Goal: Information Seeking & Learning: Learn about a topic

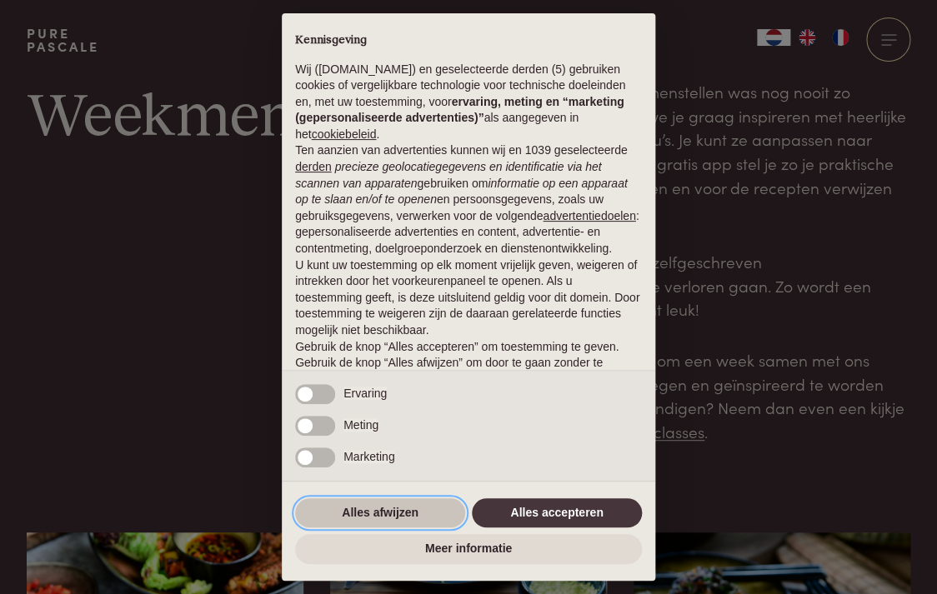
click at [350, 509] on button "Alles afwijzen" at bounding box center [380, 513] width 170 height 30
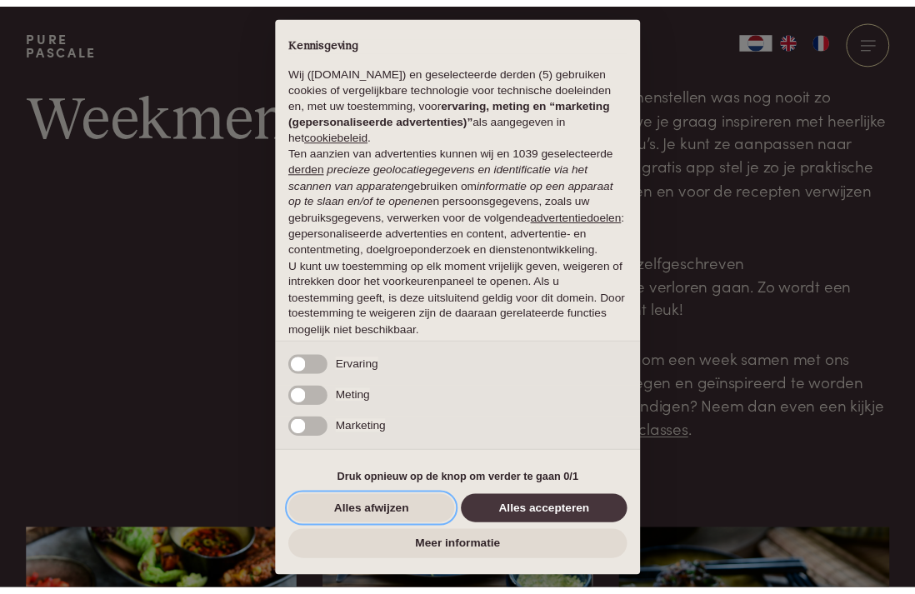
scroll to position [76, 0]
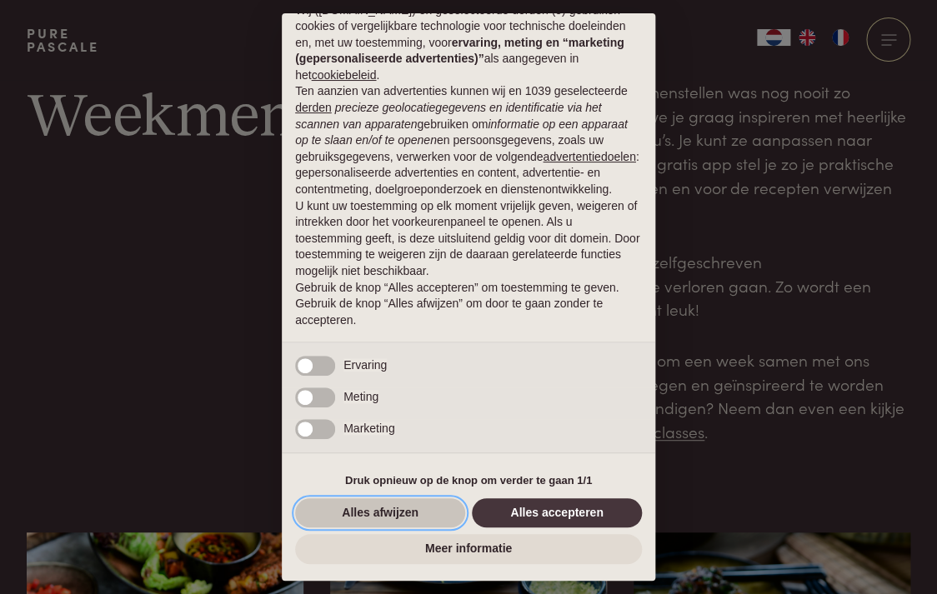
click at [369, 513] on button "Alles afwijzen" at bounding box center [380, 513] width 170 height 30
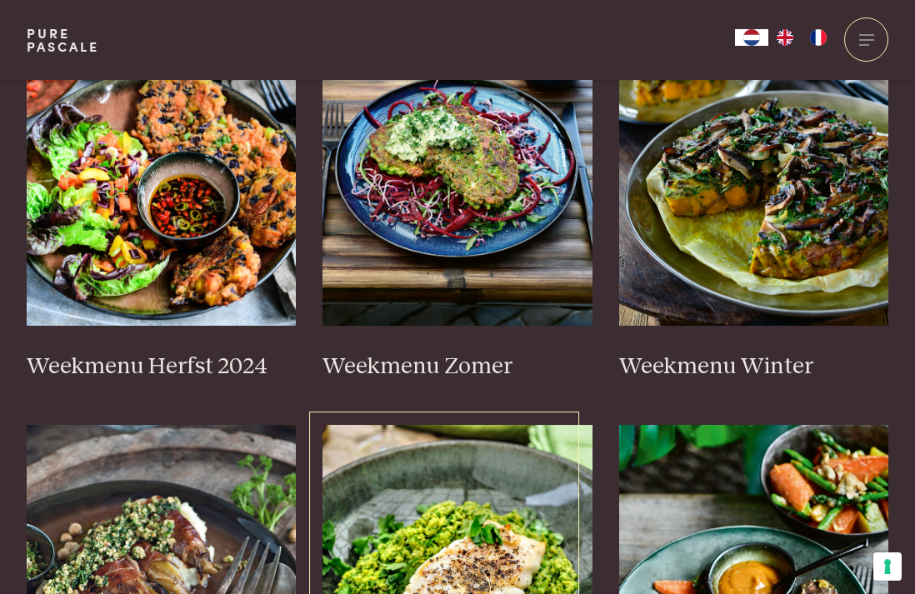
scroll to position [450, 0]
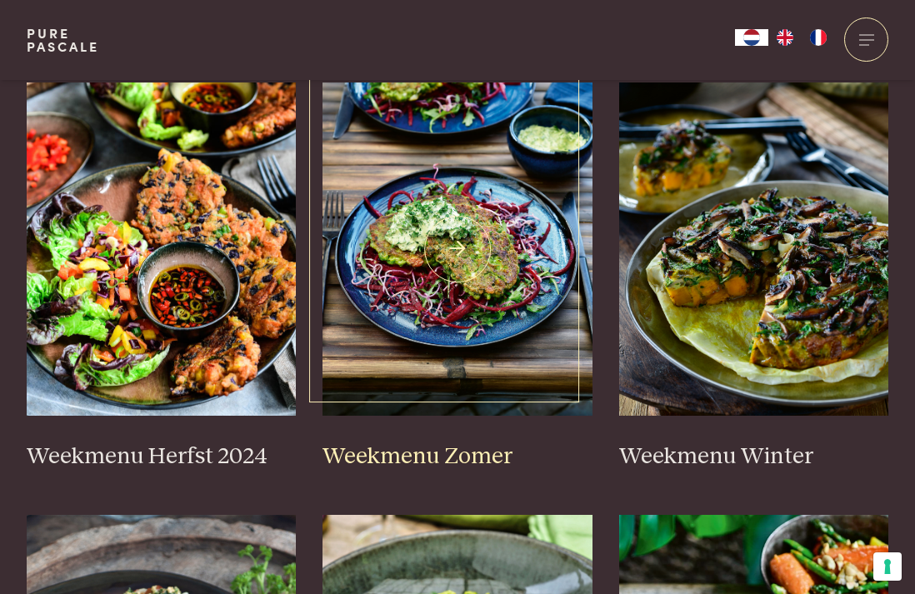
click at [479, 444] on h3 "Weekmenu Zomer" at bounding box center [458, 457] width 270 height 29
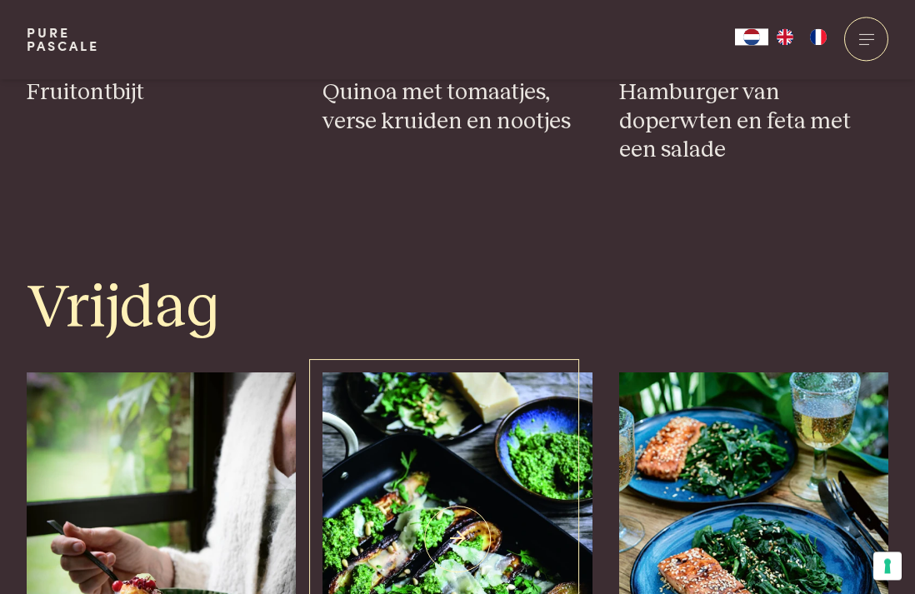
scroll to position [3241, 0]
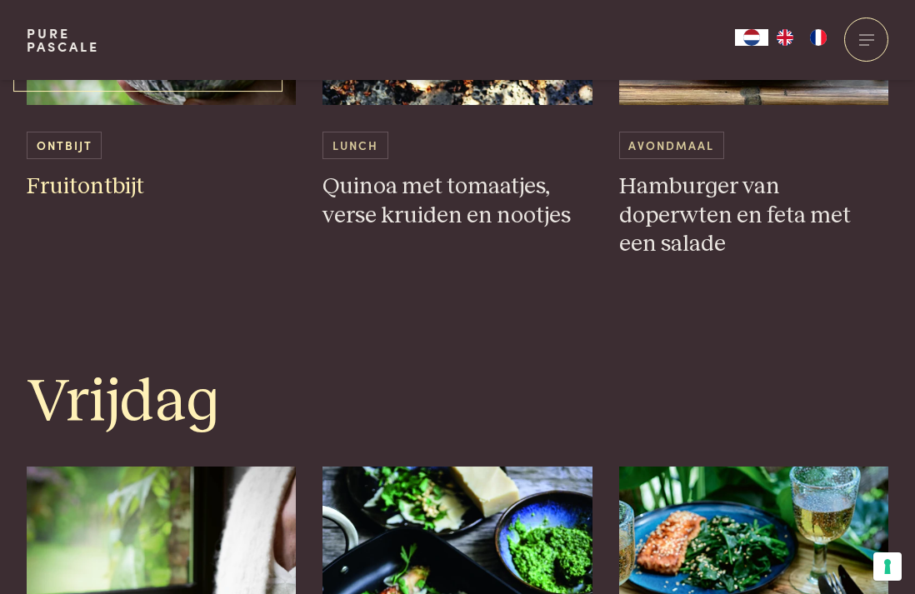
click at [102, 170] on div "Ontbijt Fruitontbijt" at bounding box center [162, 167] width 270 height 70
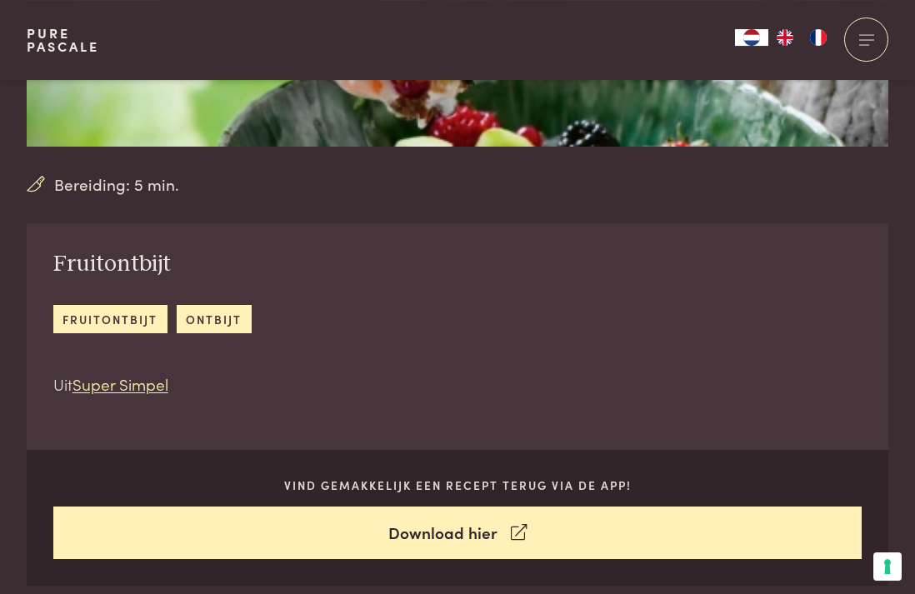
scroll to position [450, 0]
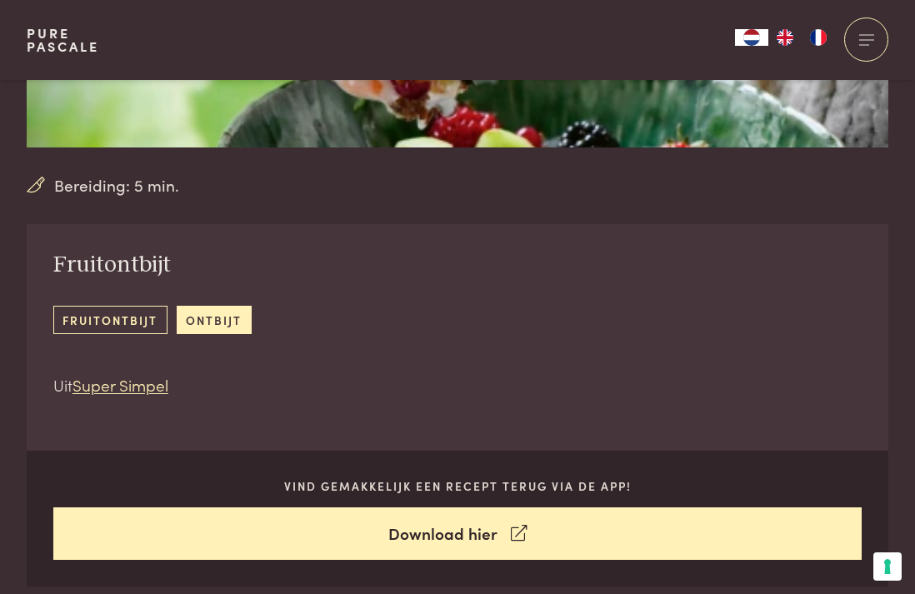
click at [113, 320] on link "fruitontbijt" at bounding box center [110, 320] width 114 height 28
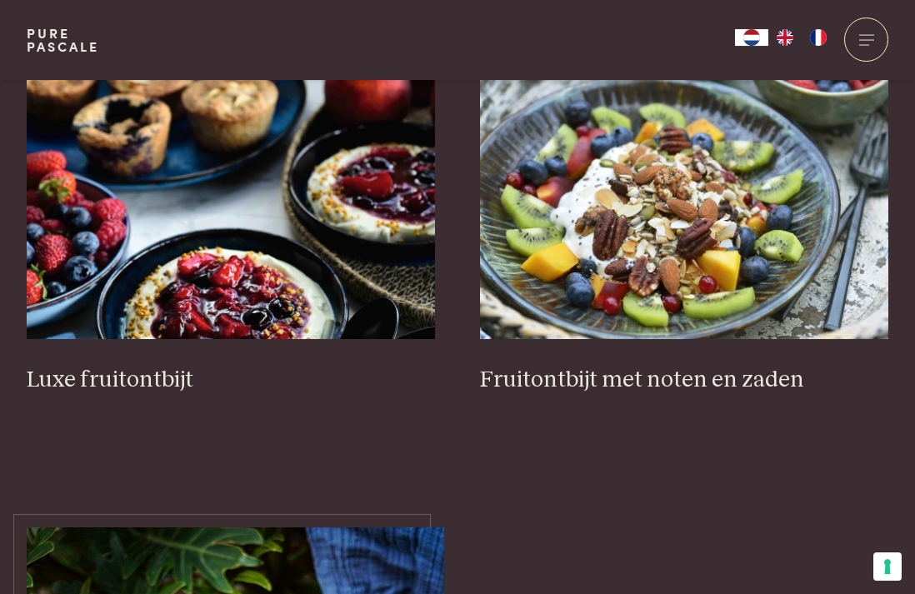
scroll to position [720, 0]
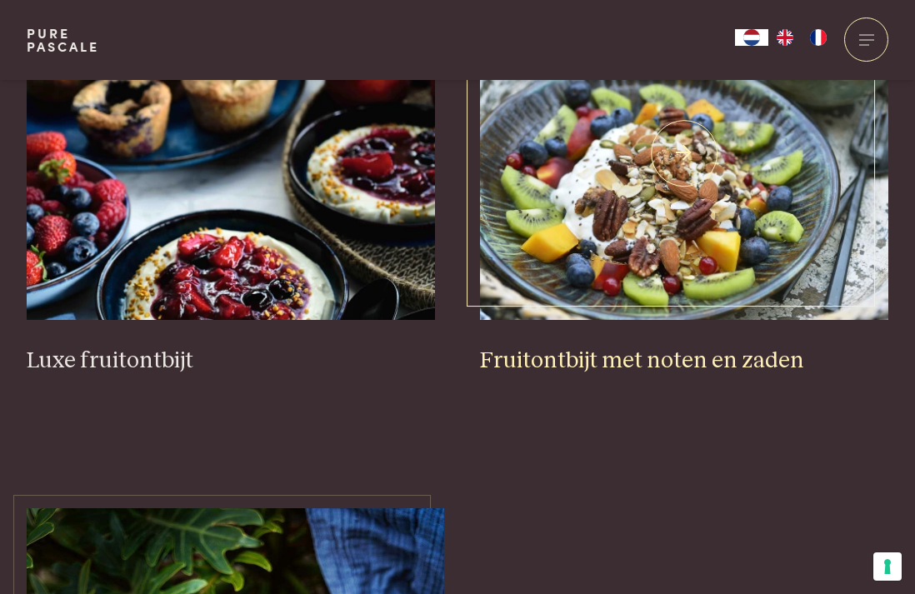
click at [635, 355] on h3 "Fruitontbijt met noten en zaden" at bounding box center [684, 361] width 409 height 29
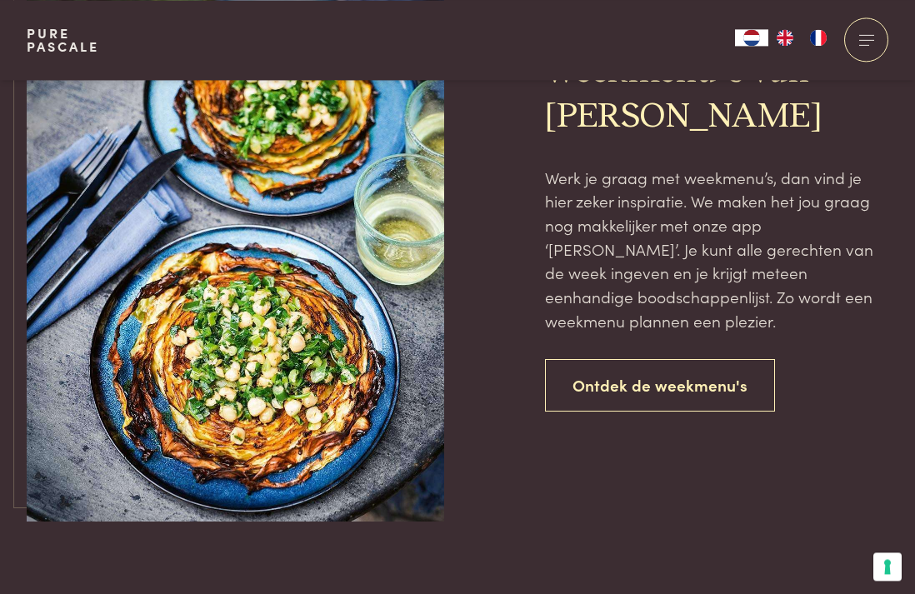
scroll to position [1279, 0]
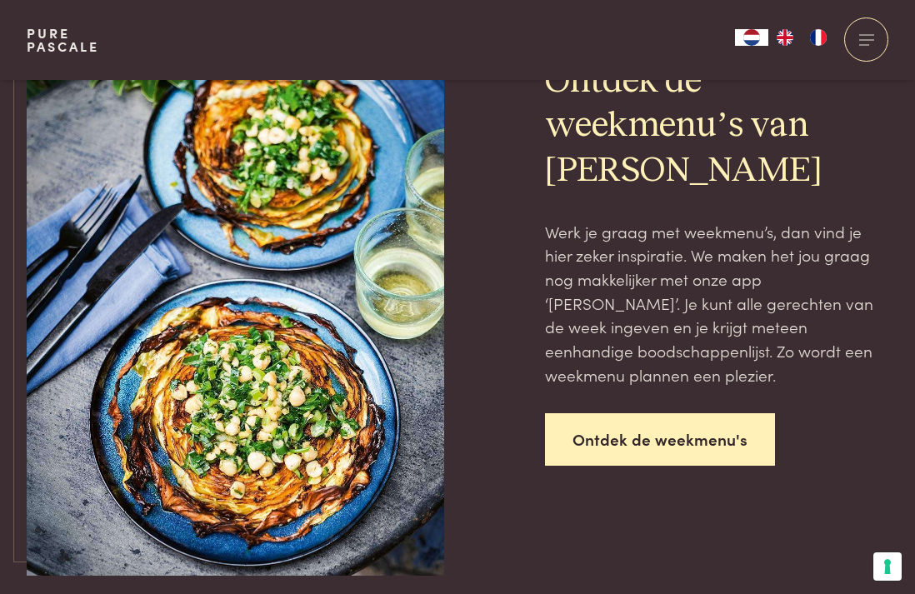
click at [682, 444] on link "Ontdek de weekmenu's" at bounding box center [660, 439] width 230 height 53
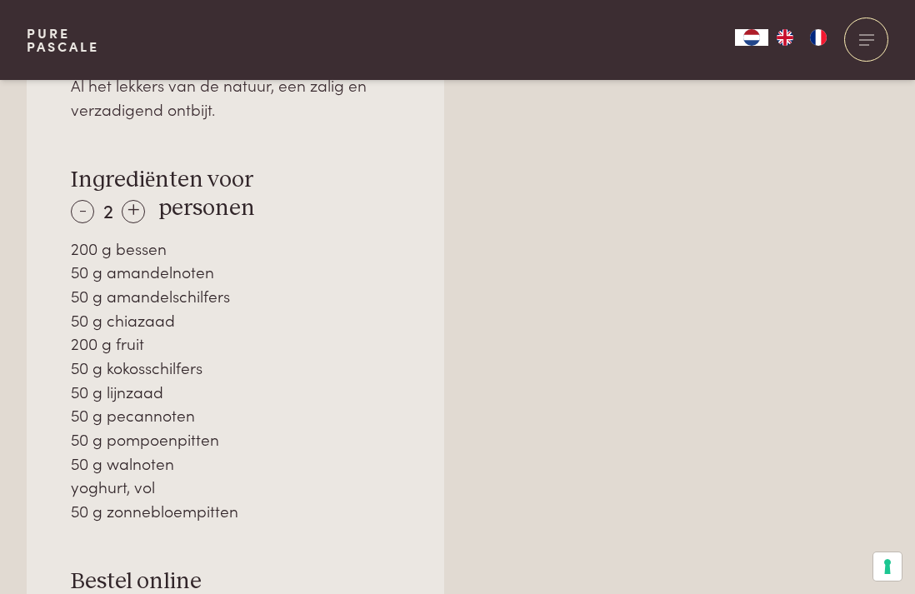
scroll to position [1440, 0]
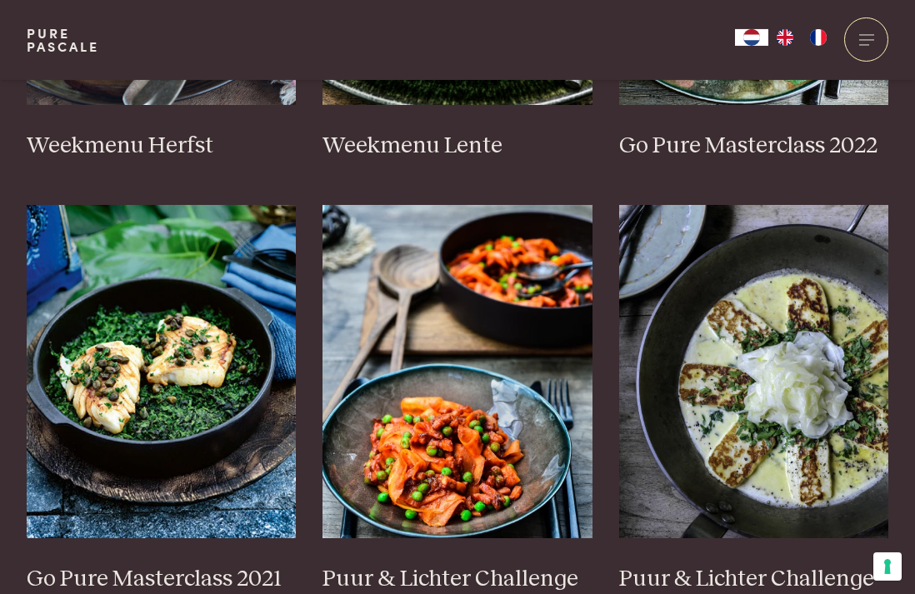
scroll to position [1350, 0]
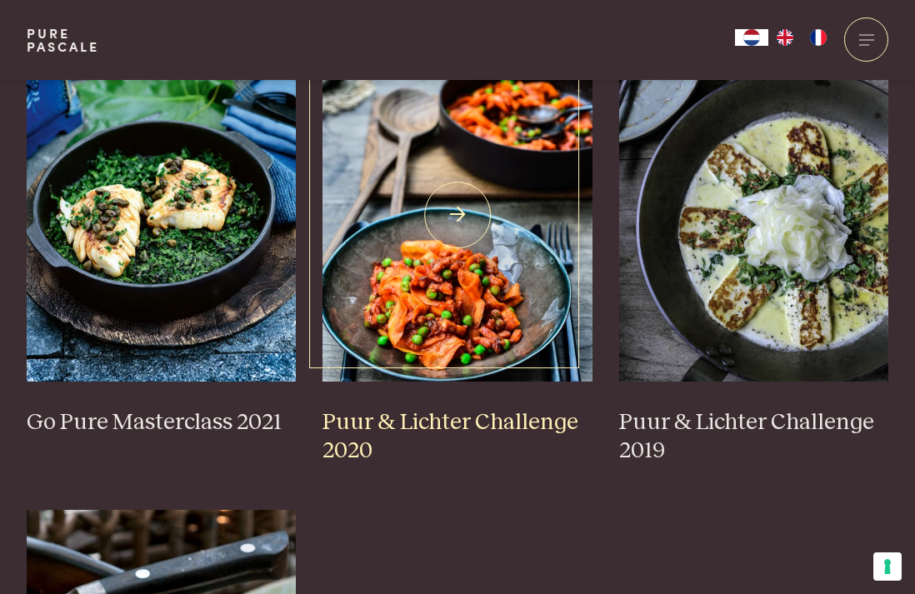
click at [443, 430] on h3 "Puur & Lichter Challenge 2020" at bounding box center [458, 437] width 270 height 58
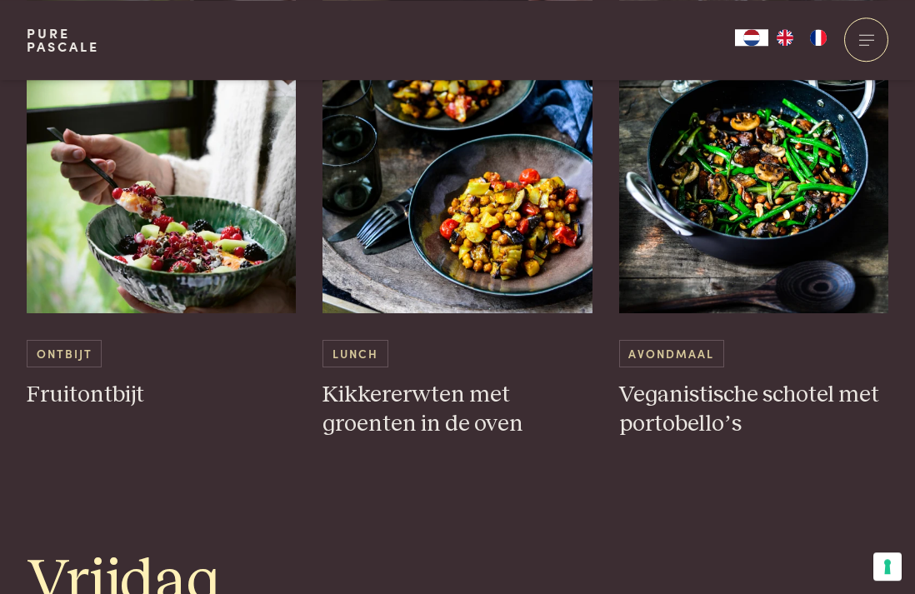
scroll to position [3061, 0]
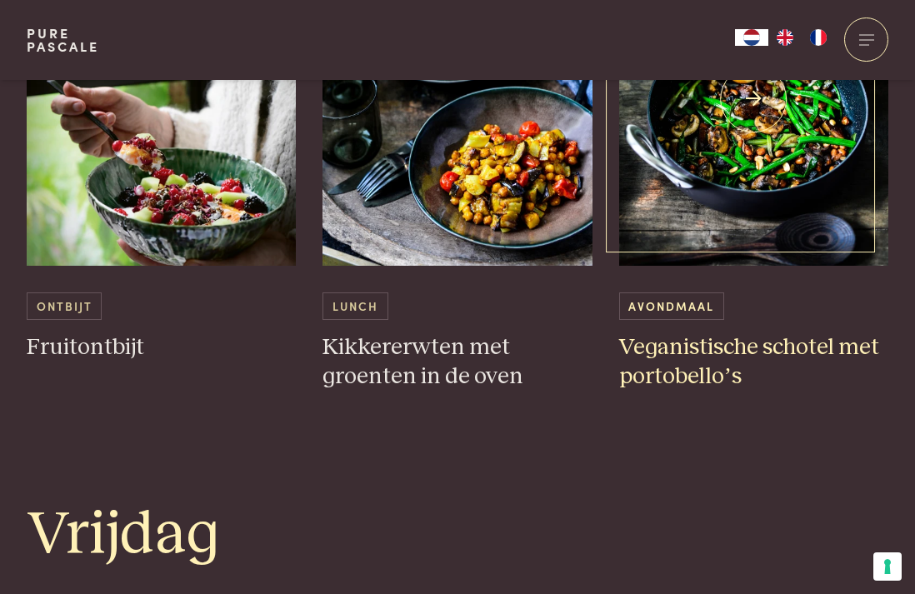
click at [644, 363] on h3 "Veganistische schotel met portobello’s" at bounding box center [754, 362] width 270 height 58
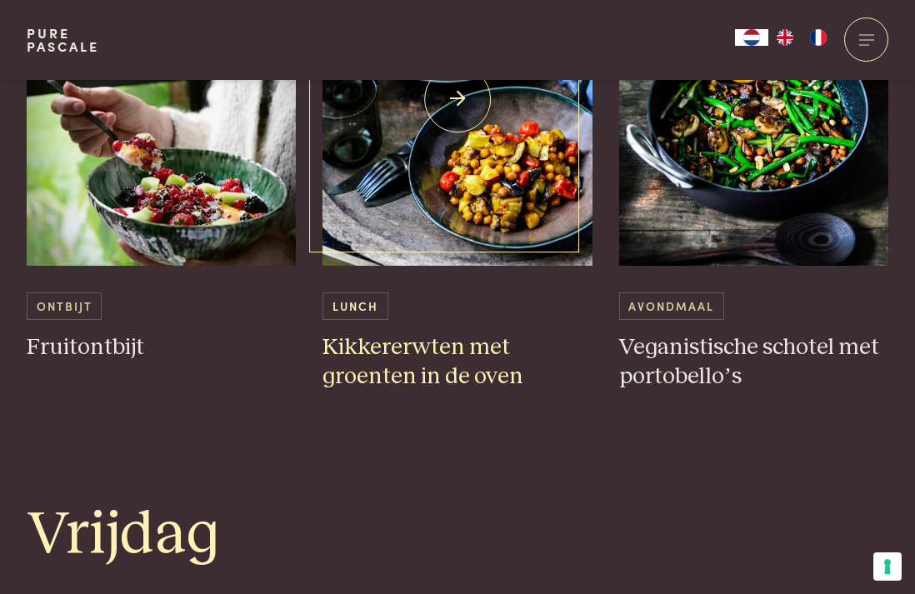
click at [394, 349] on h3 "Kikkererwten met groenten in de oven" at bounding box center [458, 362] width 270 height 58
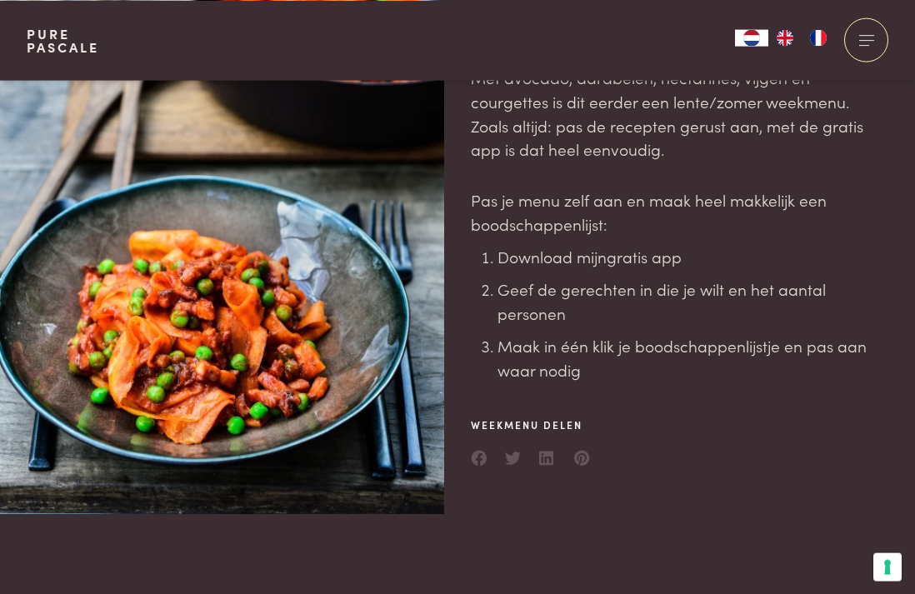
scroll to position [180, 0]
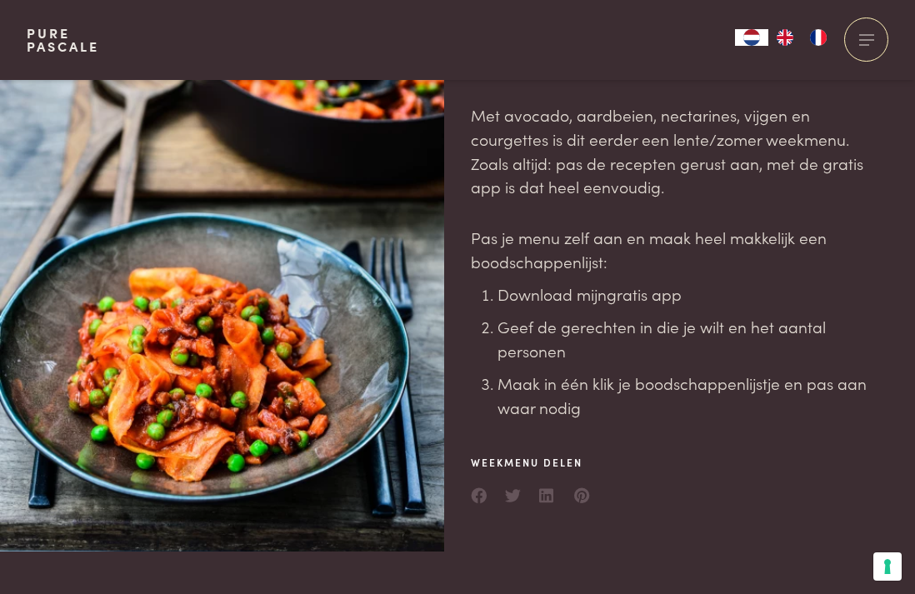
click at [237, 384] on div at bounding box center [236, 226] width 418 height 652
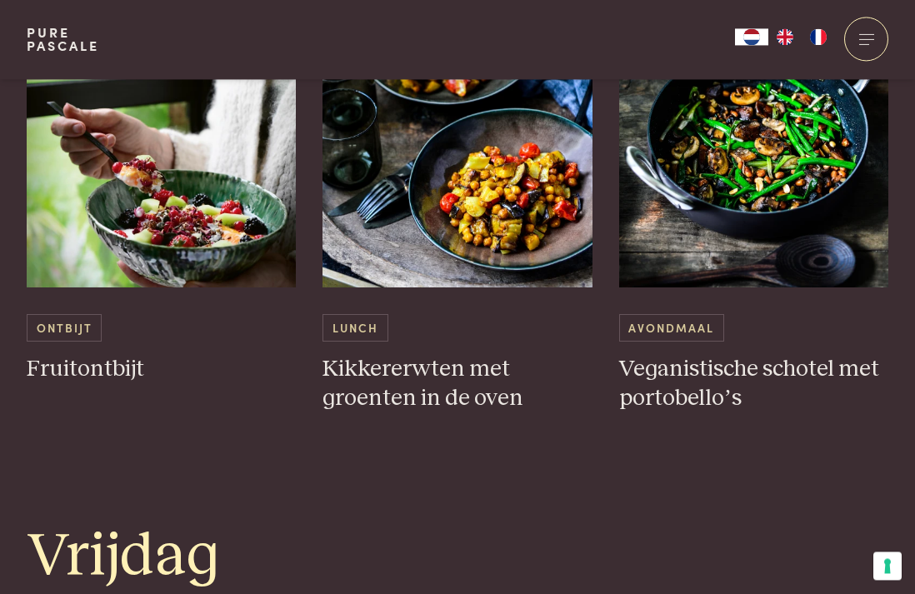
scroll to position [3061, 0]
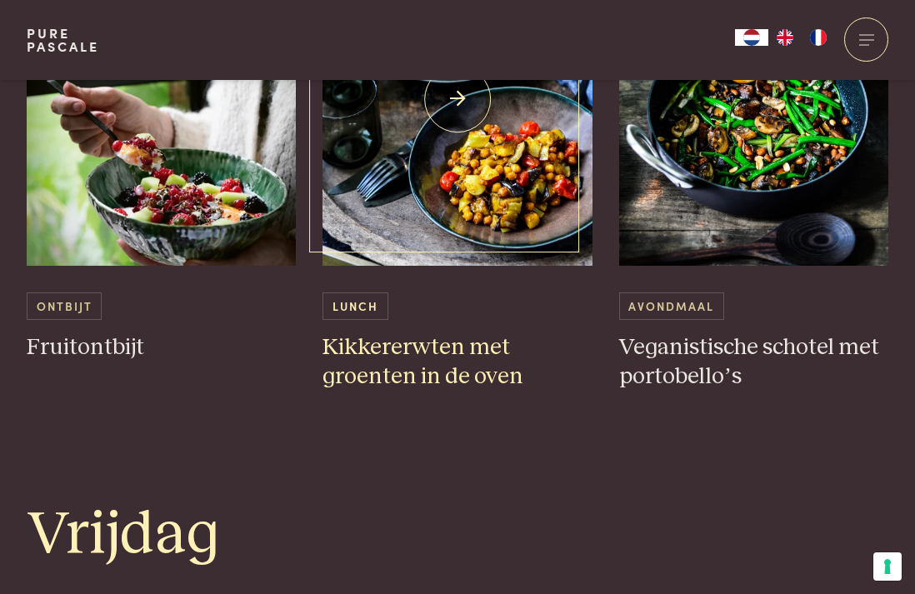
click at [395, 364] on h3 "Kikkererwten met groenten in de oven" at bounding box center [458, 362] width 270 height 58
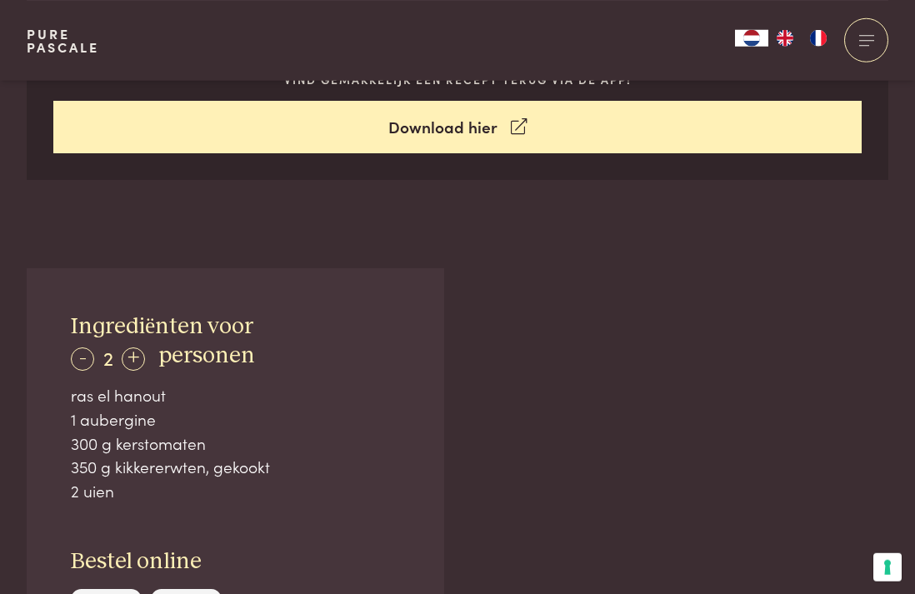
scroll to position [810, 0]
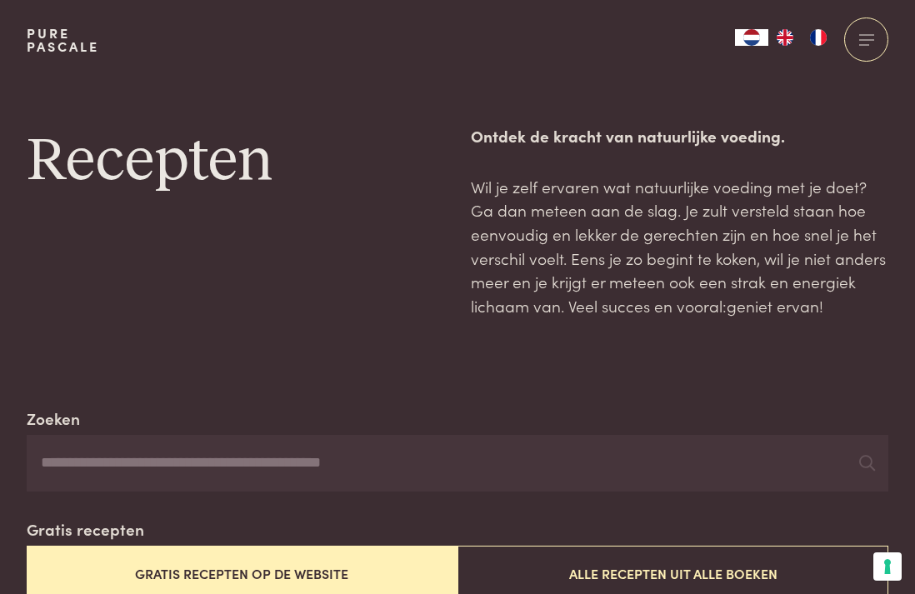
scroll to position [1279, 0]
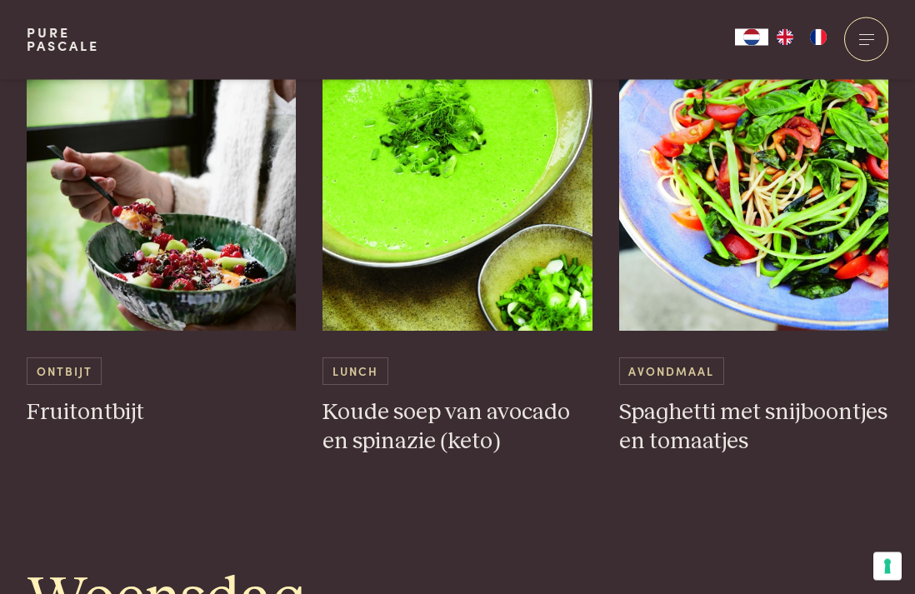
scroll to position [1620, 0]
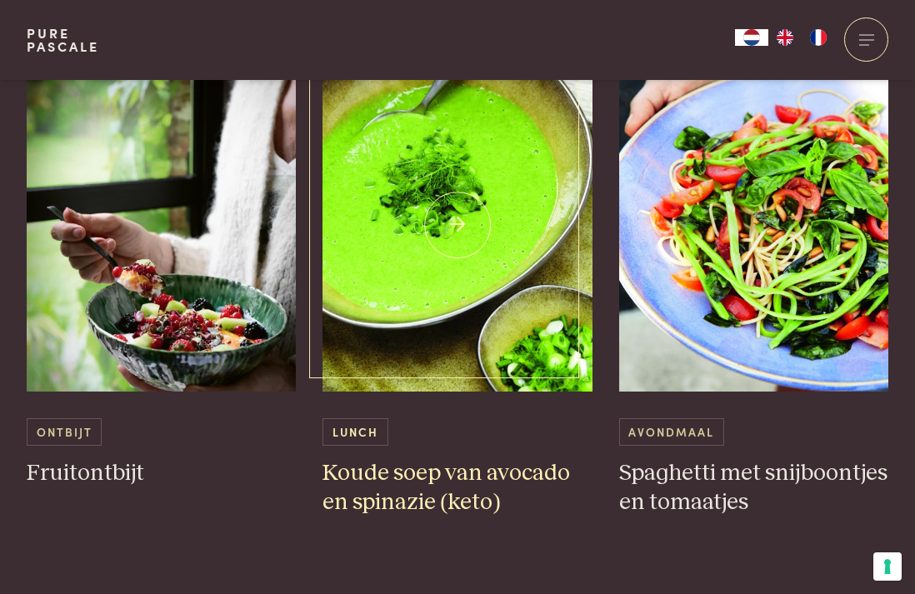
click at [427, 467] on h3 "Koude soep van avocado en spinazie (keto)" at bounding box center [458, 488] width 270 height 58
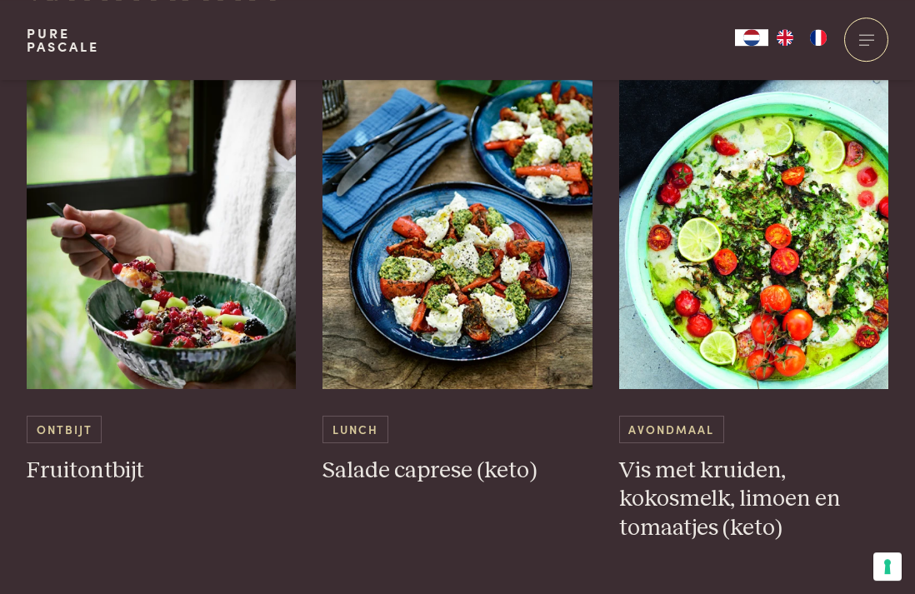
scroll to position [900, 0]
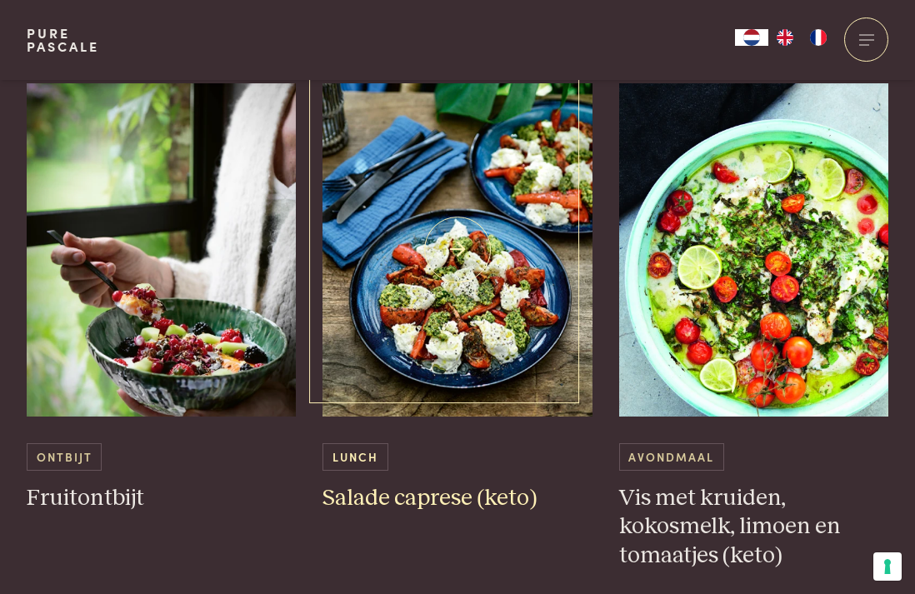
click at [394, 487] on h3 "Salade caprese (keto)" at bounding box center [458, 498] width 270 height 29
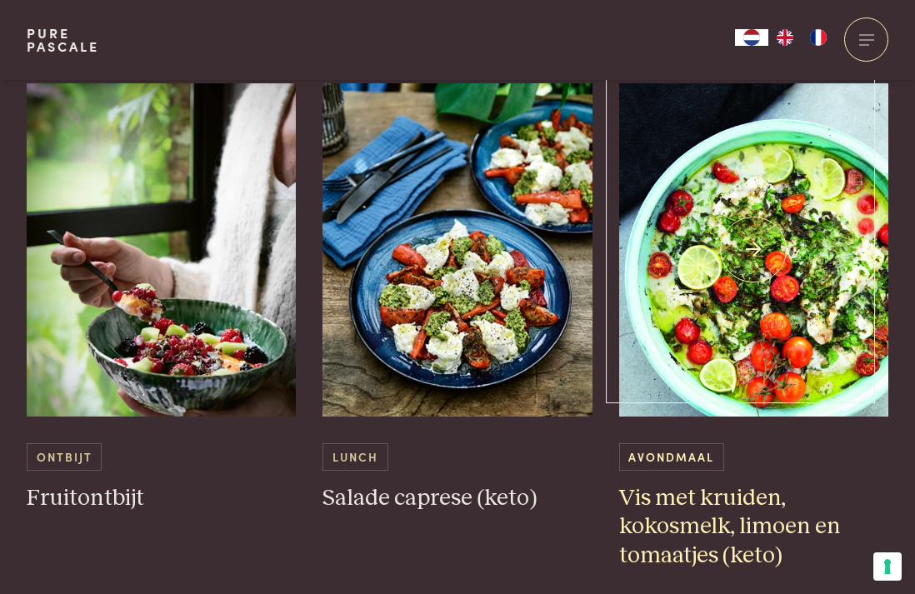
click at [748, 482] on div "Avondmaal Vis met kruiden, kokosmelk, limoen en tomaatjes (keto)" at bounding box center [754, 507] width 270 height 128
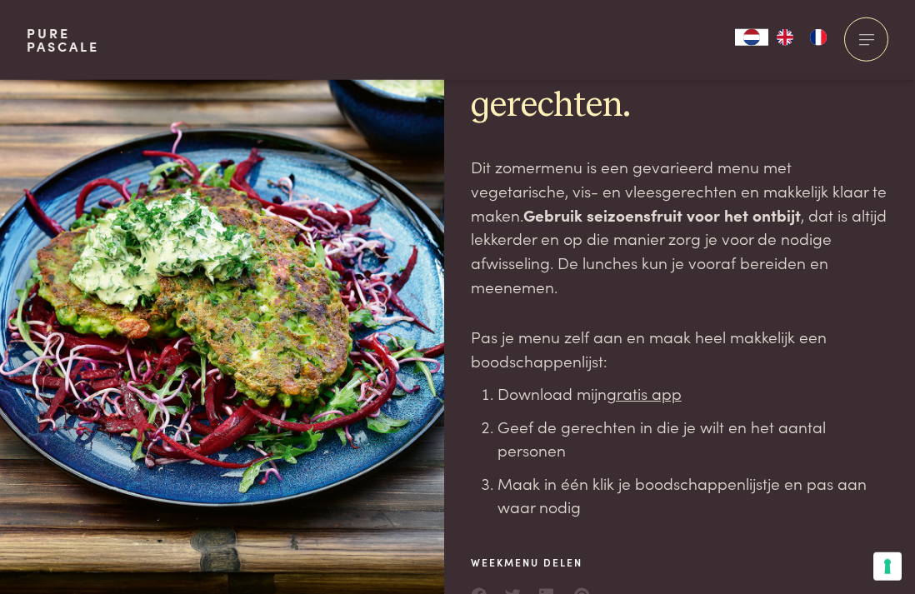
scroll to position [90, 0]
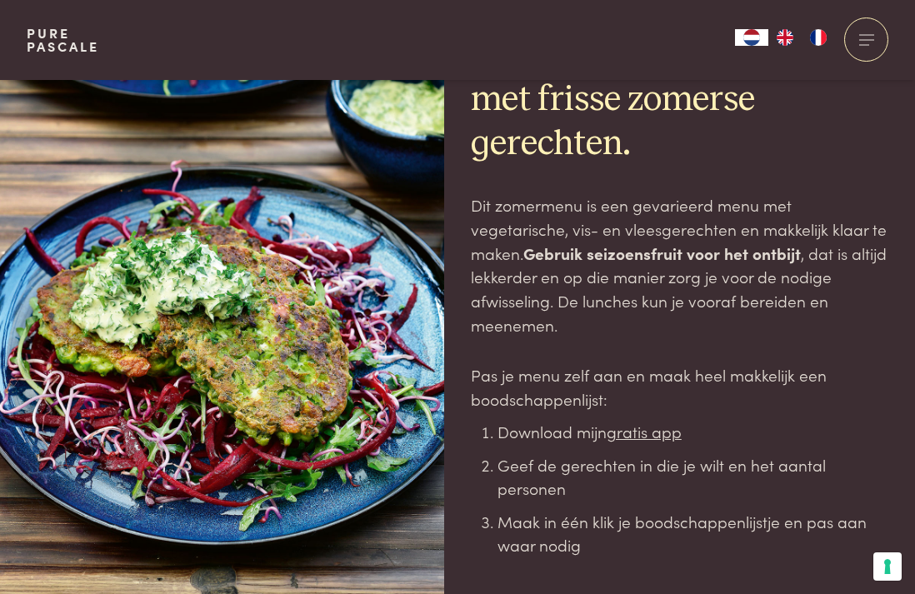
click at [312, 298] on div at bounding box center [236, 339] width 418 height 699
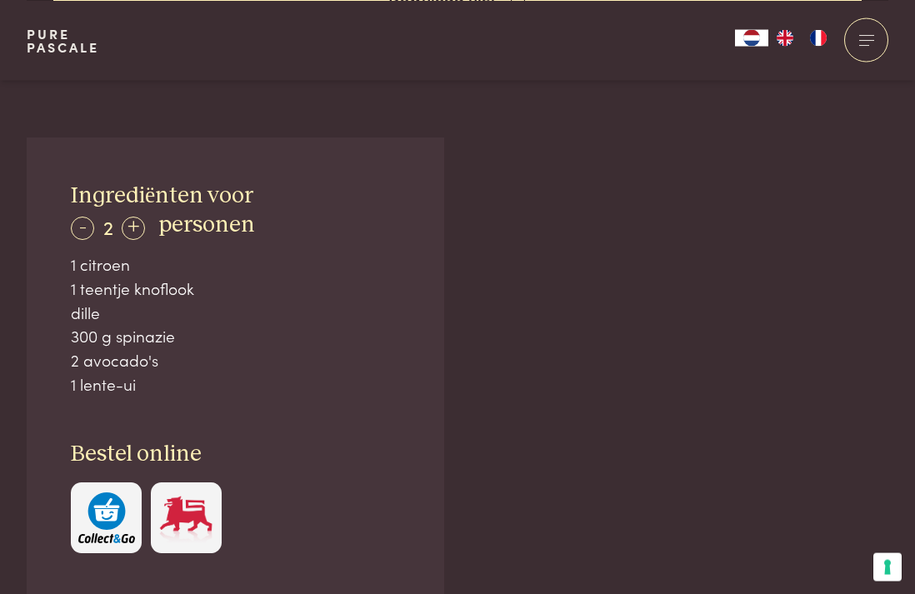
scroll to position [990, 0]
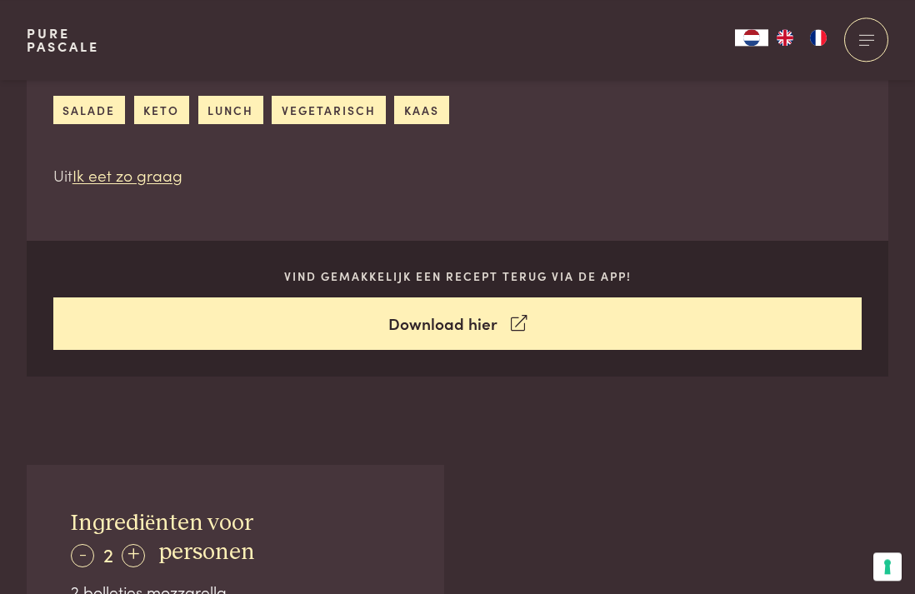
scroll to position [720, 0]
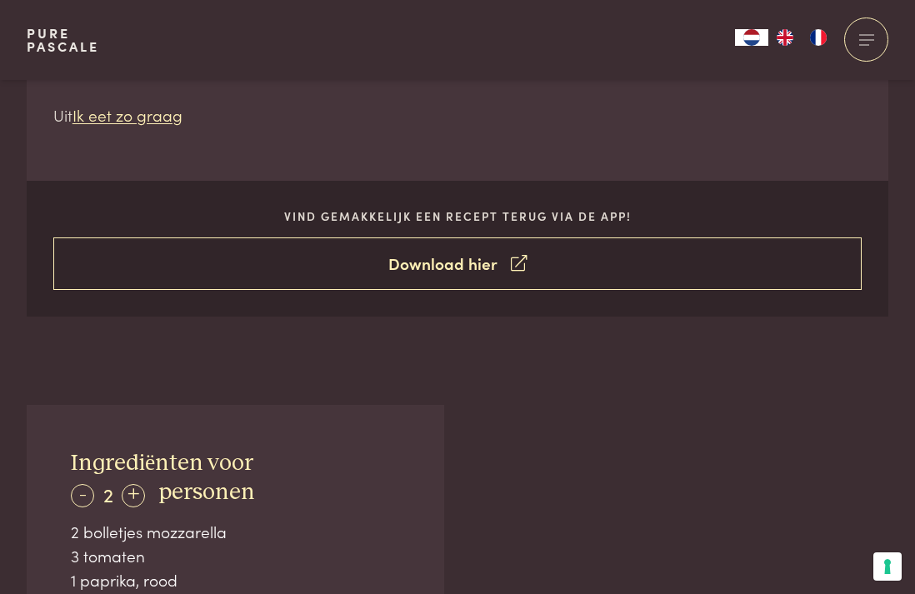
click at [472, 272] on link "Download hier" at bounding box center [457, 264] width 809 height 53
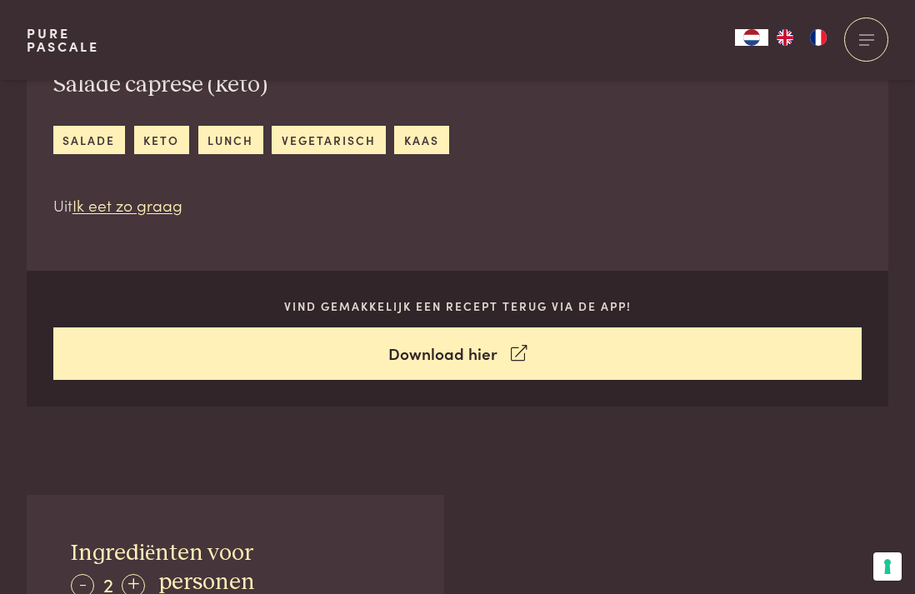
scroll to position [540, 0]
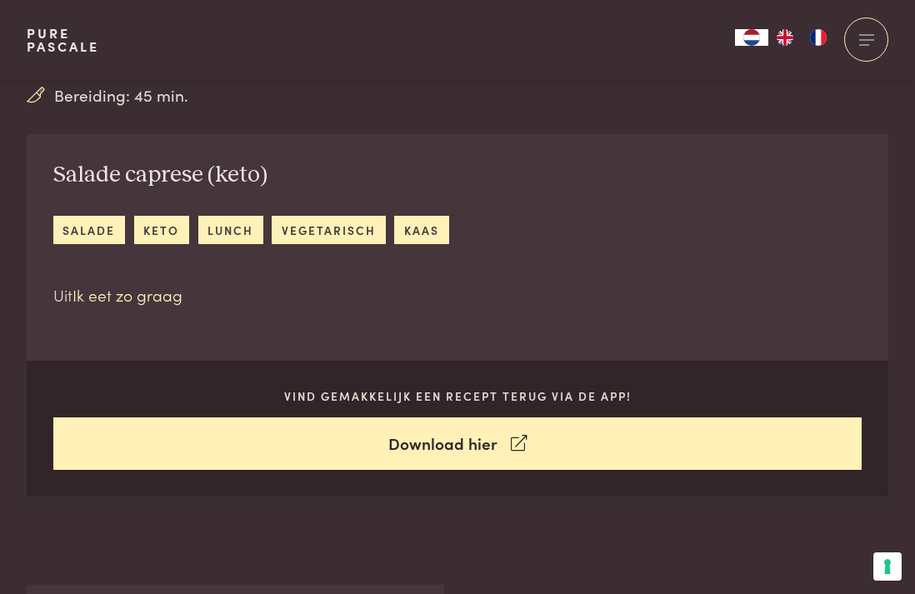
click at [119, 303] on link "Ik eet zo graag" at bounding box center [128, 294] width 110 height 23
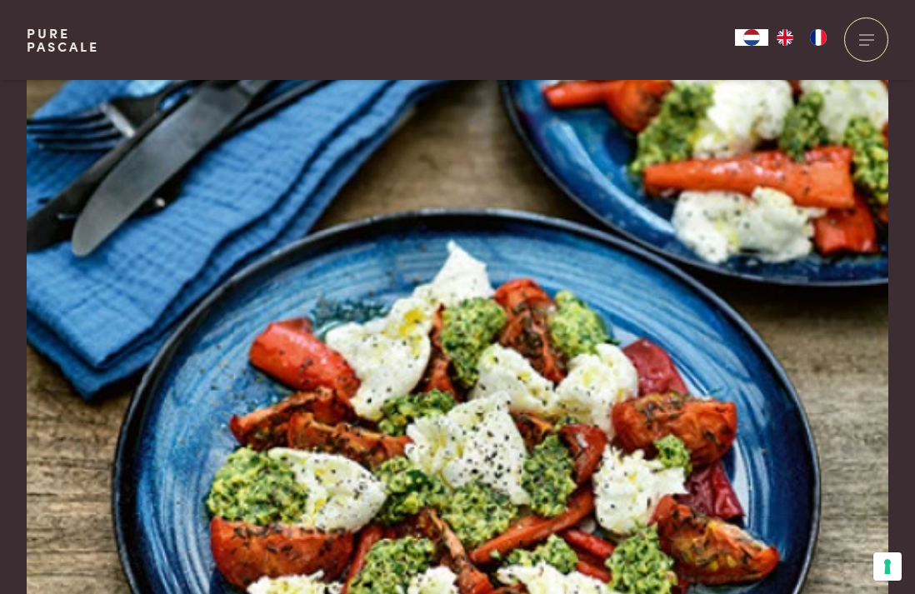
scroll to position [2218, 0]
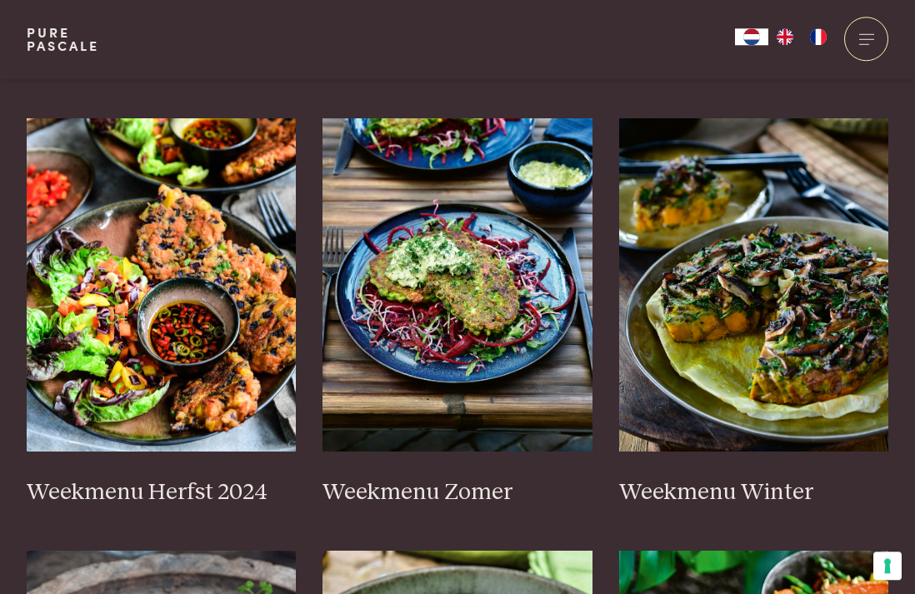
scroll to position [450, 0]
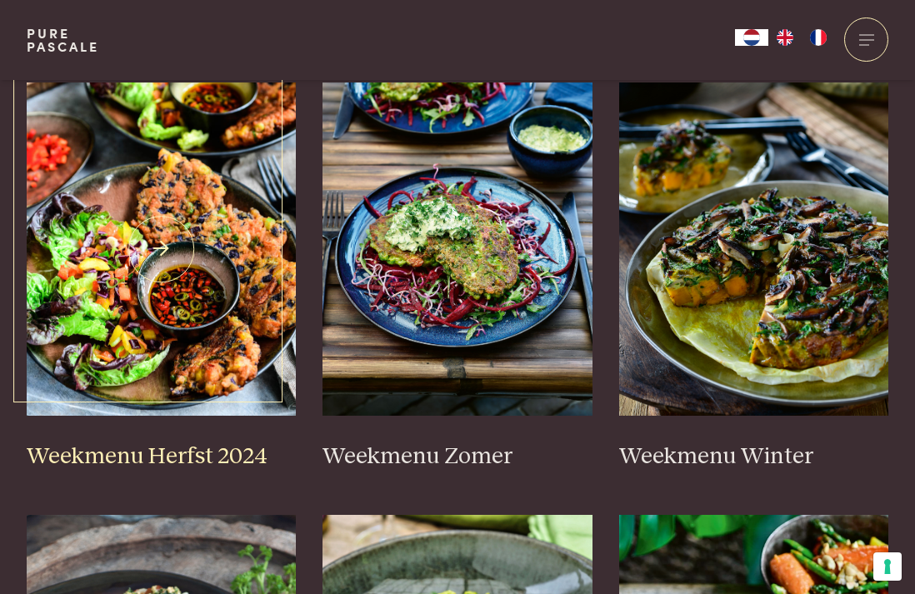
click at [218, 459] on h3 "Weekmenu Herfst 2024" at bounding box center [162, 457] width 270 height 29
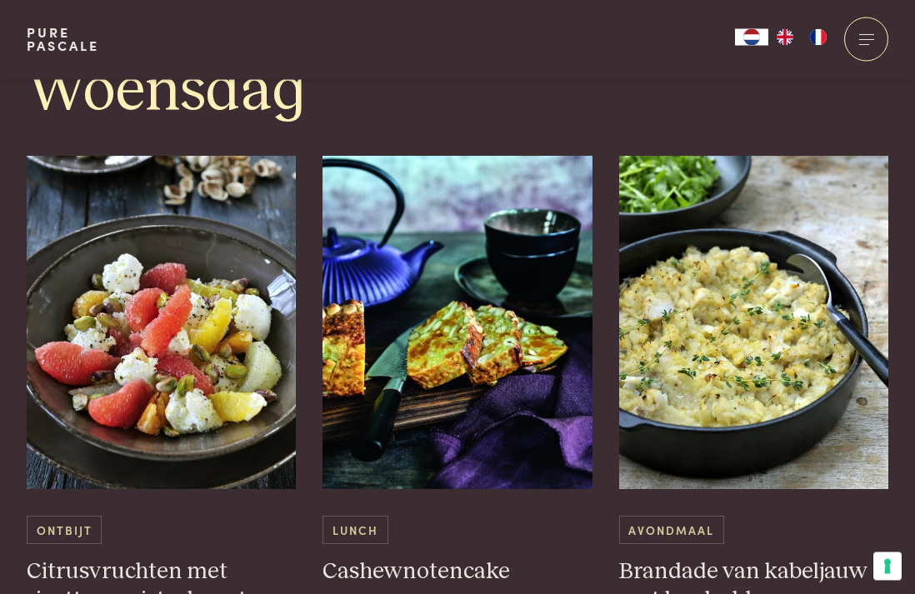
scroll to position [2250, 0]
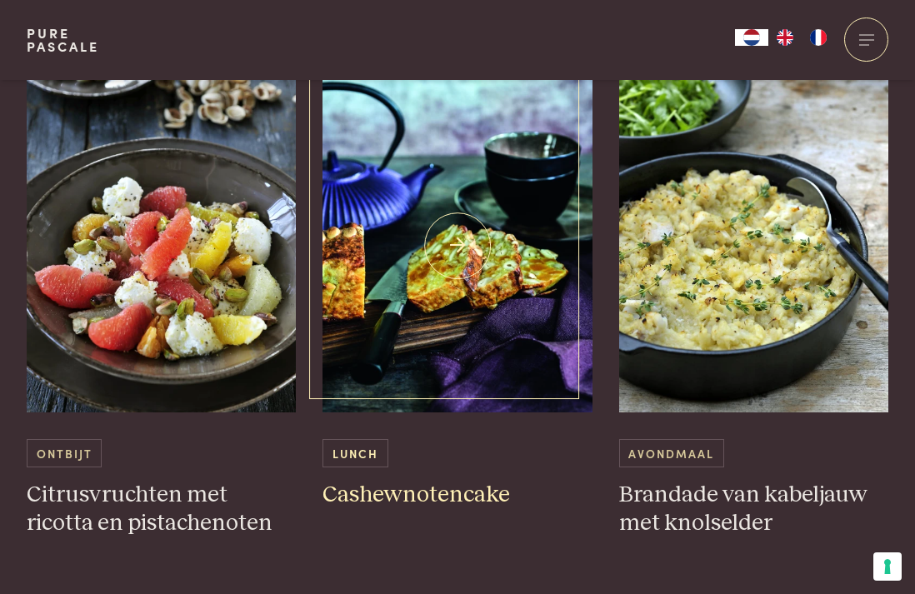
click at [435, 497] on h3 "Cashewnotencake" at bounding box center [458, 495] width 270 height 29
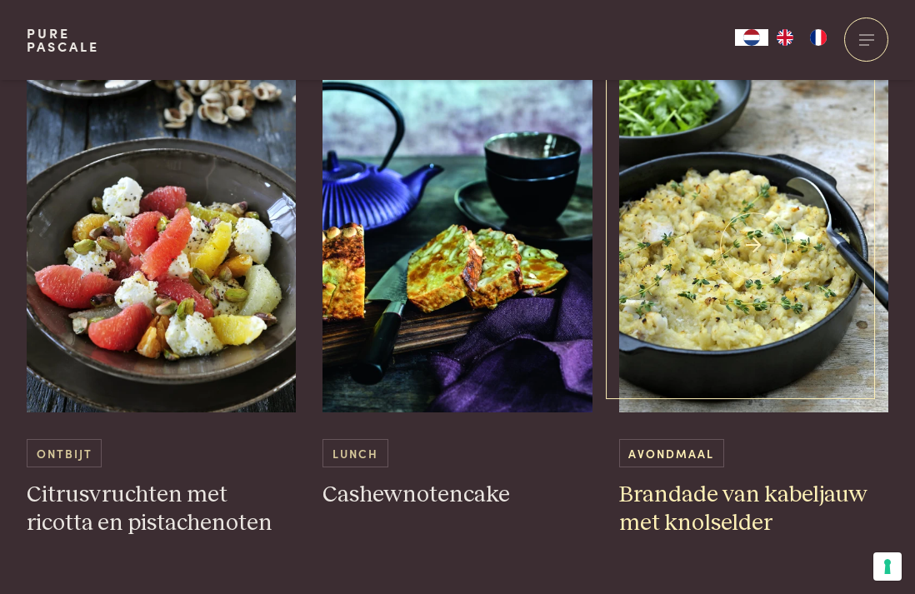
click at [760, 490] on h3 "Brandade van kabeljauw met knolselder" at bounding box center [754, 510] width 270 height 58
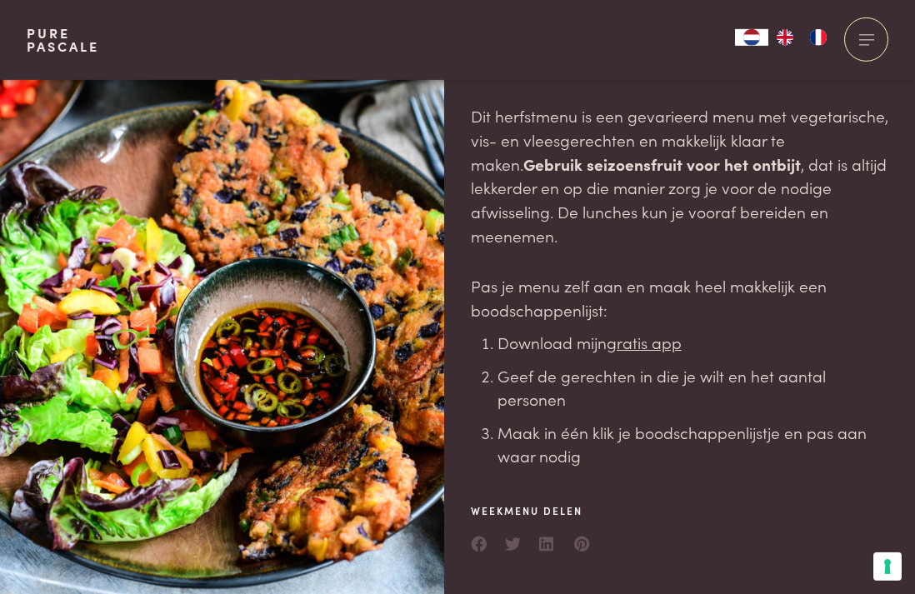
scroll to position [90, 0]
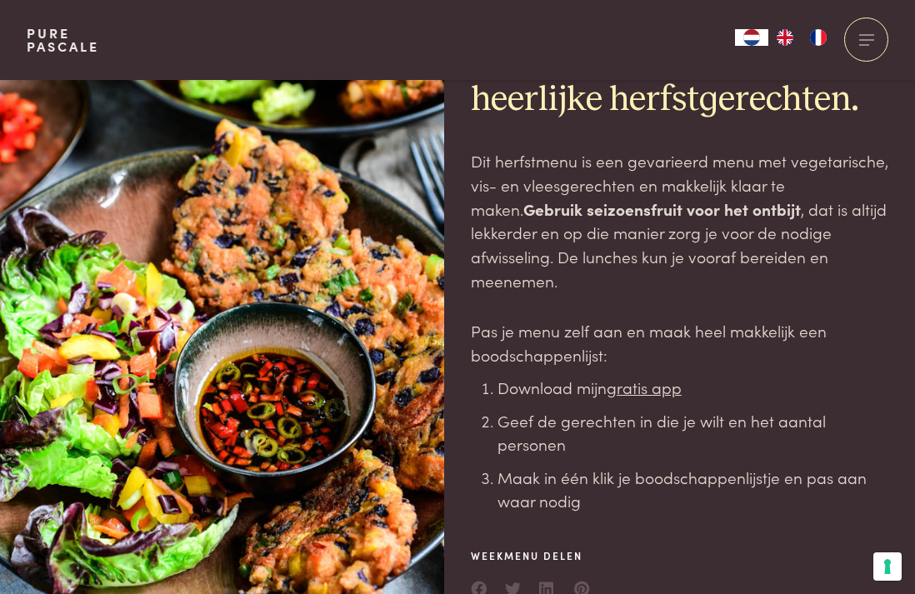
click at [634, 385] on u "gratis app" at bounding box center [644, 387] width 75 height 23
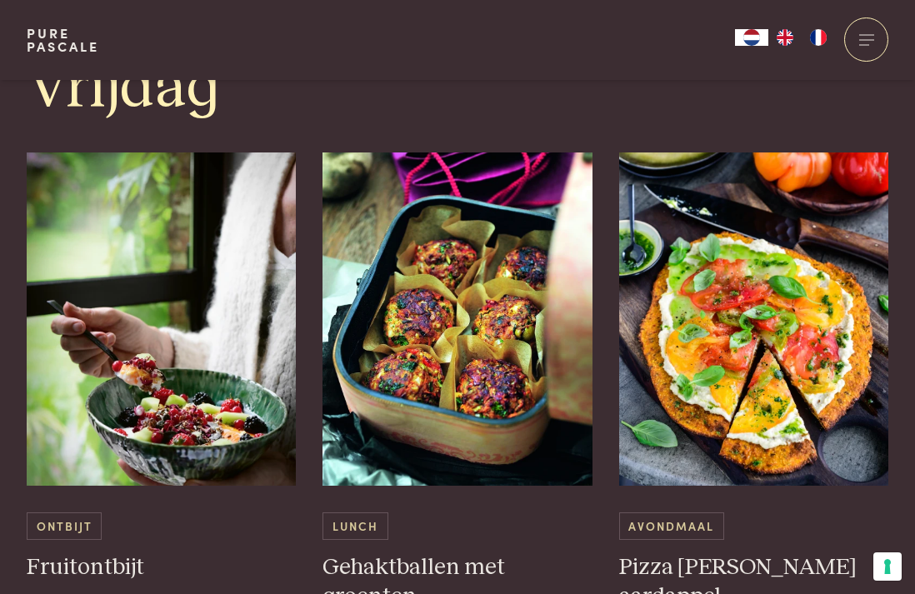
scroll to position [3601, 0]
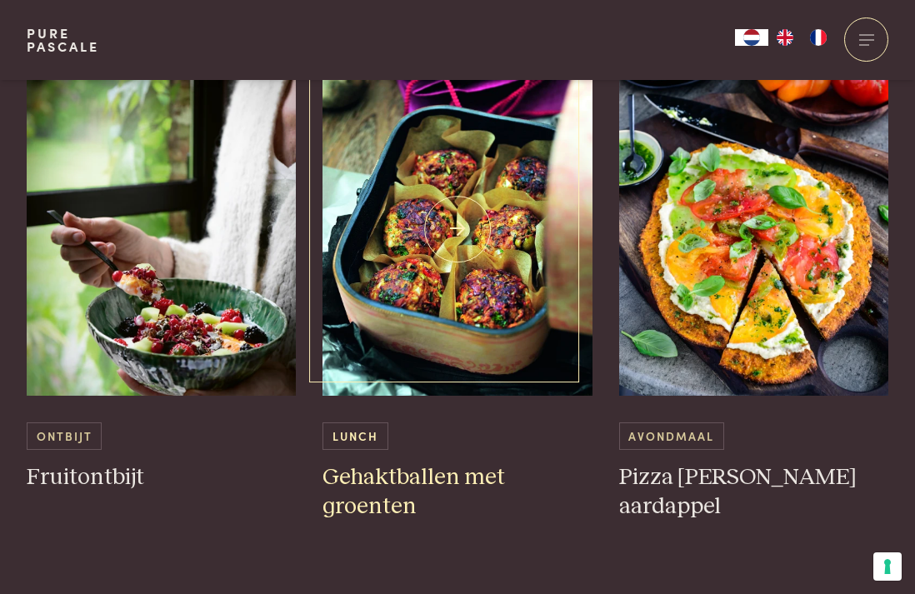
click at [399, 478] on h3 "Gehaktballen met groenten" at bounding box center [458, 492] width 270 height 58
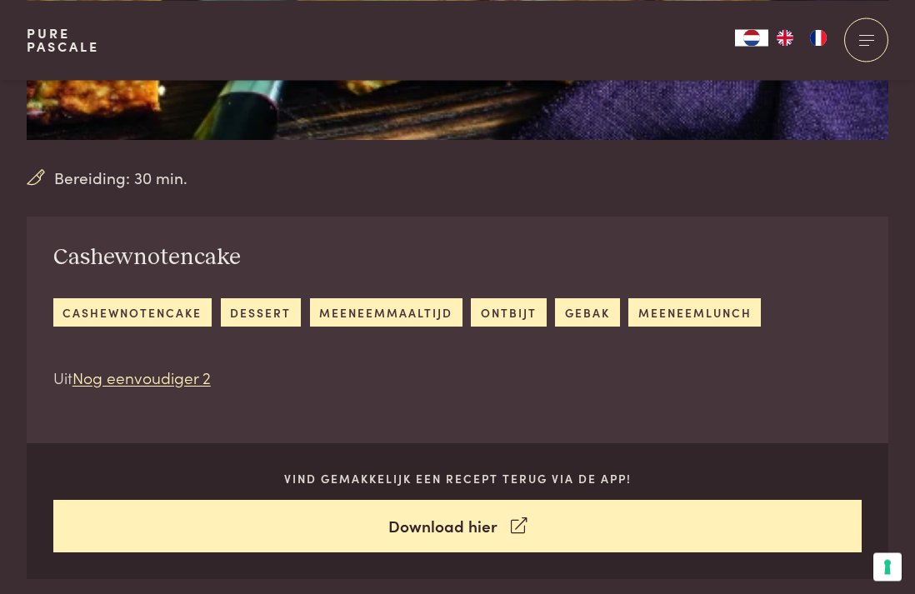
scroll to position [540, 0]
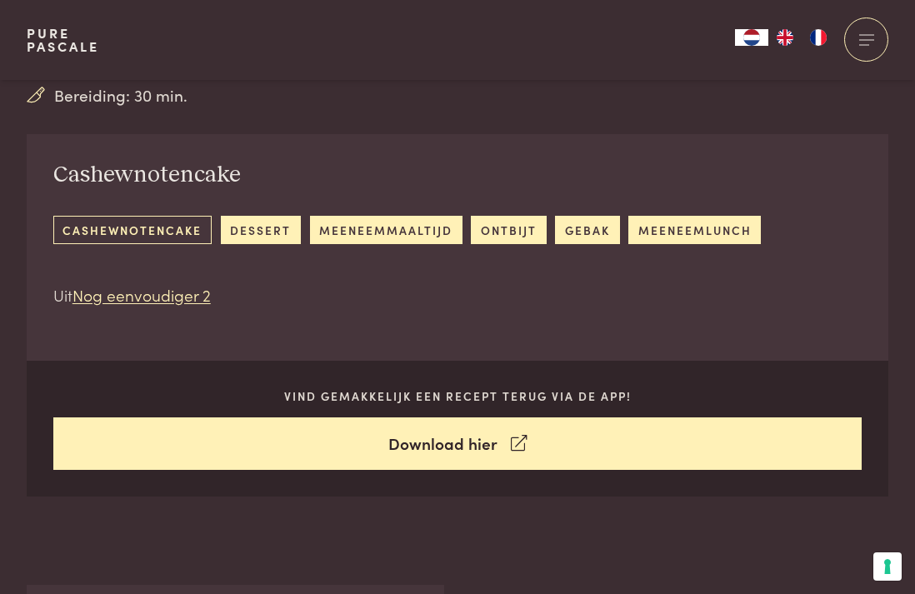
click at [185, 229] on link "cashewnotencake" at bounding box center [132, 230] width 158 height 28
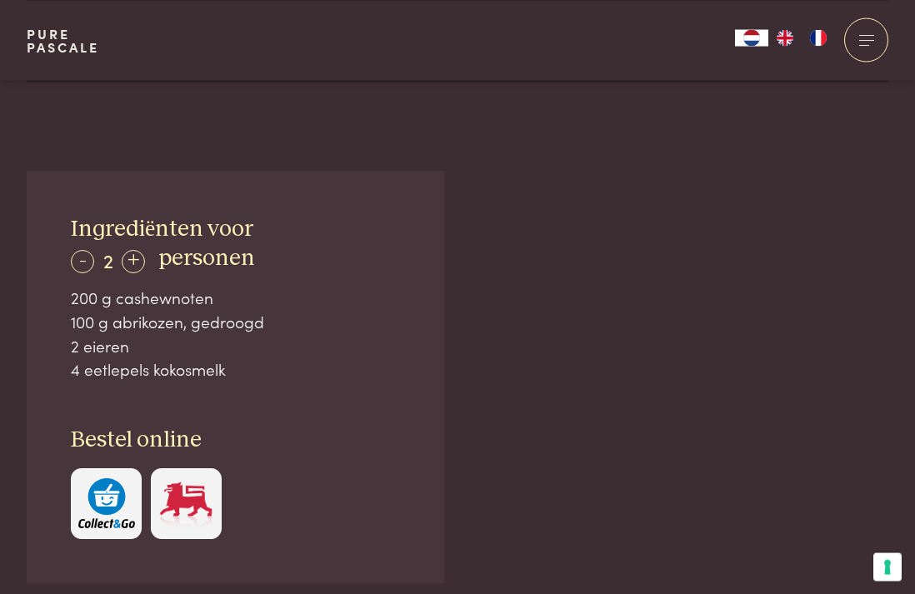
scroll to position [990, 0]
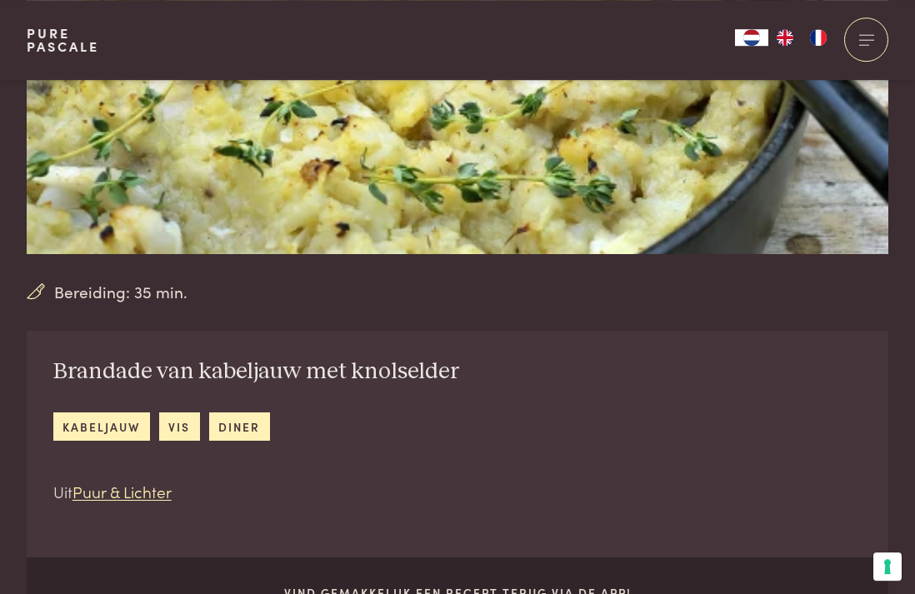
scroll to position [270, 0]
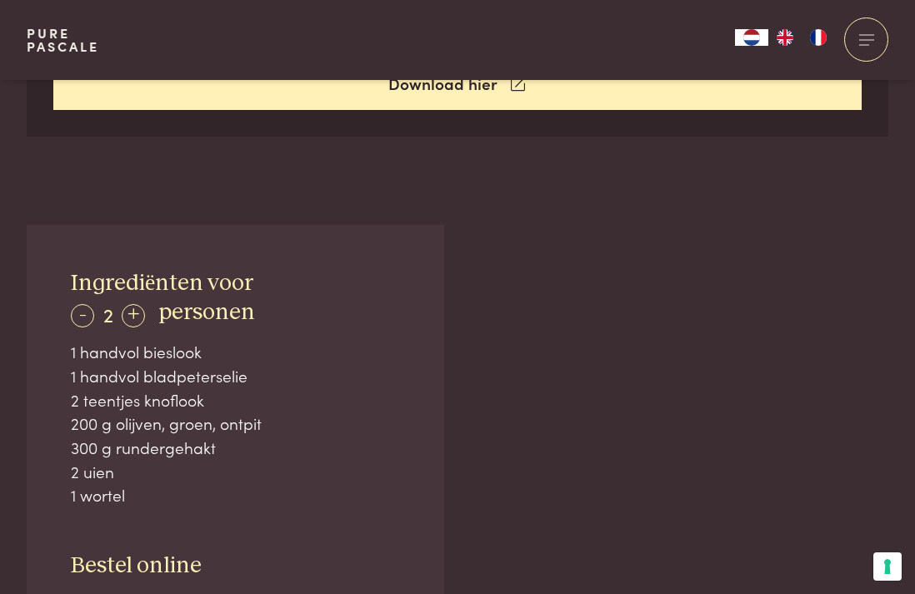
scroll to position [810, 0]
